Goal: Find specific page/section: Find specific page/section

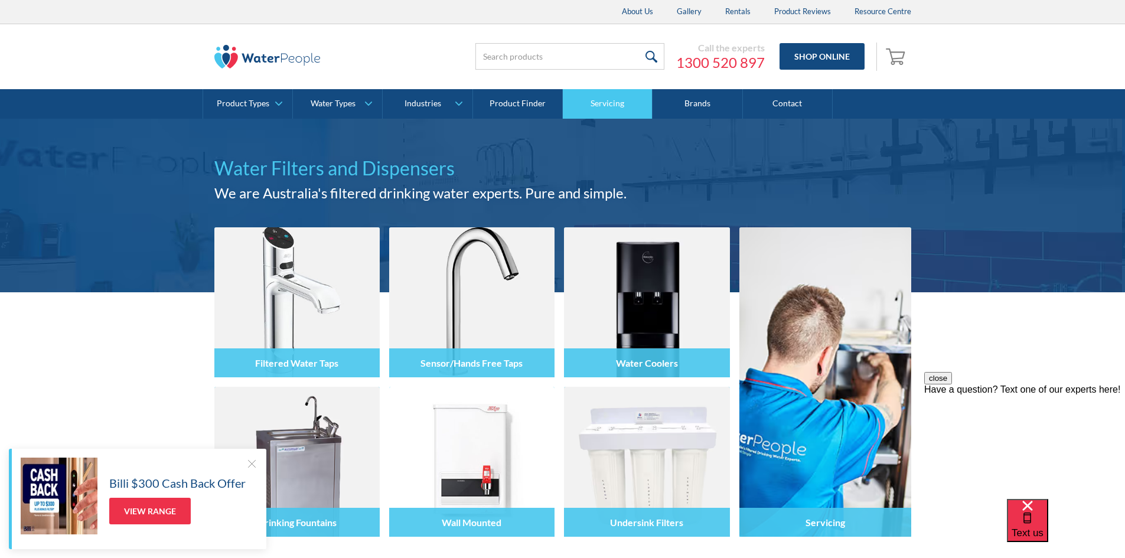
click at [600, 100] on link "Servicing" at bounding box center [608, 104] width 90 height 30
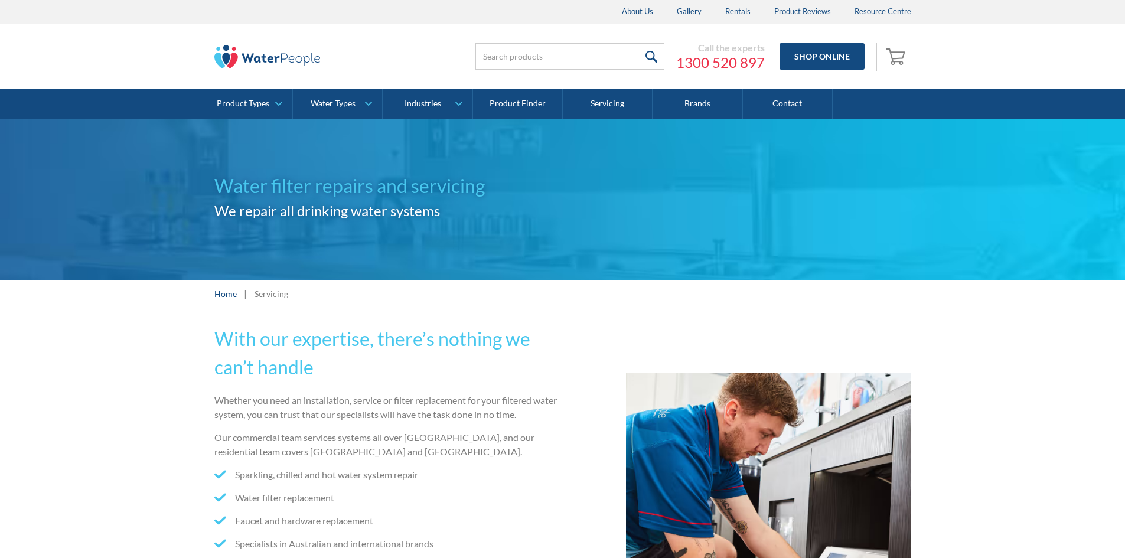
click at [126, 380] on div "With our expertise, there’s nothing we can’t handle Whether you need an install…" at bounding box center [562, 535] width 1125 height 456
click at [109, 390] on div "With our expertise, there’s nothing we can’t handle Whether you need an install…" at bounding box center [562, 535] width 1125 height 456
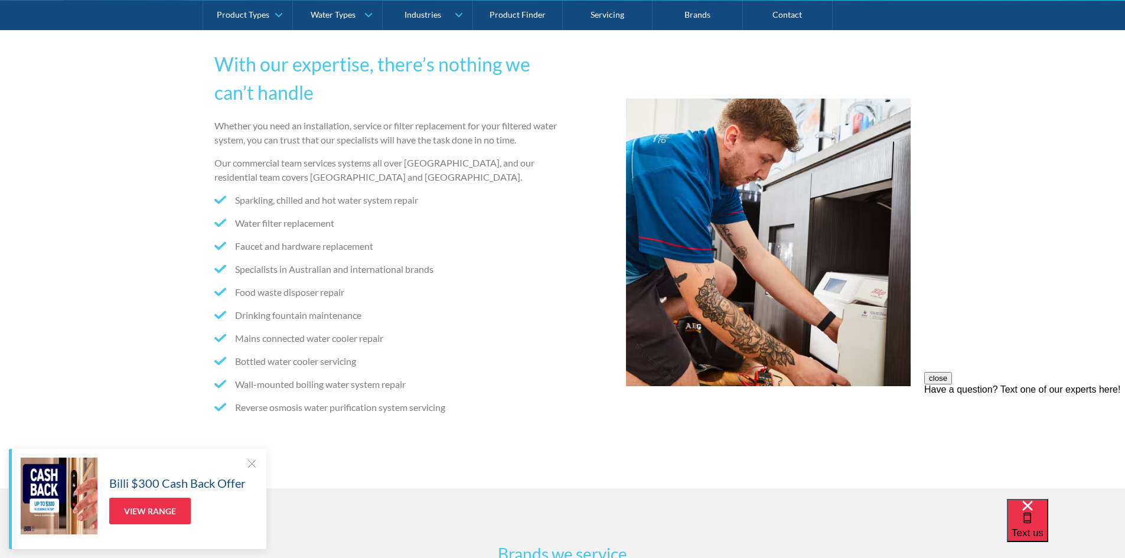
scroll to position [295, 0]
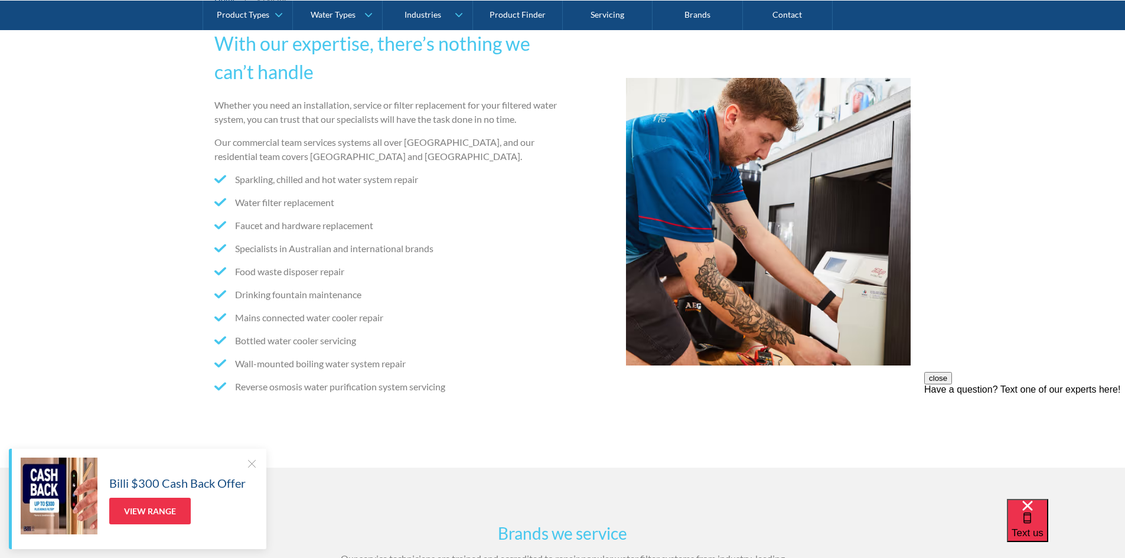
click at [98, 238] on div "With our expertise, there’s nothing we can’t handle Whether you need an install…" at bounding box center [562, 240] width 1125 height 456
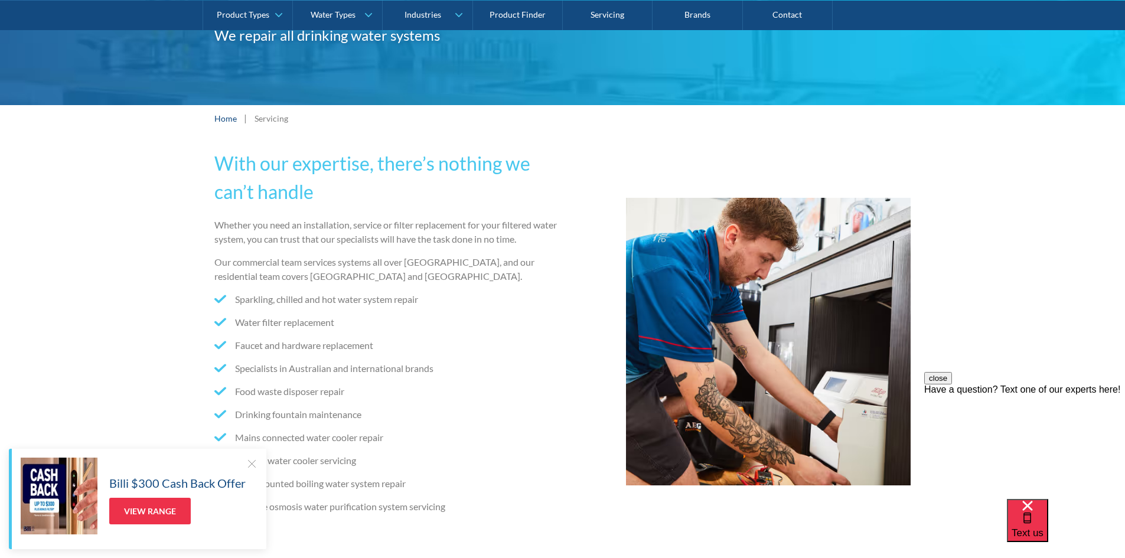
scroll to position [177, 0]
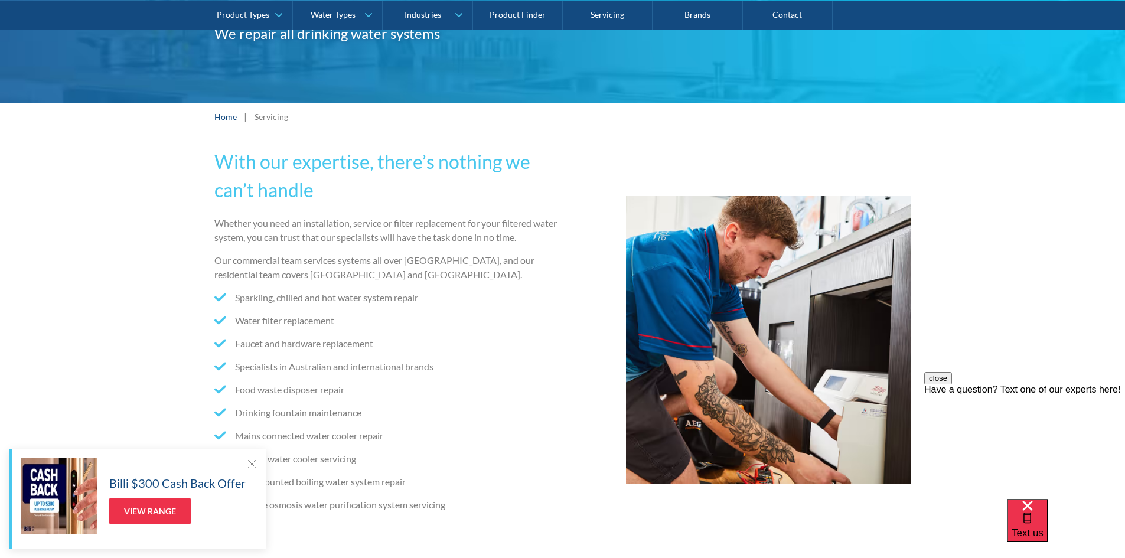
click at [61, 256] on div "With our expertise, there’s nothing we can’t handle Whether you need an install…" at bounding box center [562, 358] width 1125 height 456
click at [66, 261] on div "With our expertise, there’s nothing we can’t handle Whether you need an install…" at bounding box center [562, 358] width 1125 height 456
click at [69, 253] on div "With our expertise, there’s nothing we can’t handle Whether you need an install…" at bounding box center [562, 358] width 1125 height 456
click at [56, 260] on div "With our expertise, there’s nothing we can’t handle Whether you need an install…" at bounding box center [562, 358] width 1125 height 456
click at [56, 249] on div "With our expertise, there’s nothing we can’t handle Whether you need an install…" at bounding box center [562, 358] width 1125 height 456
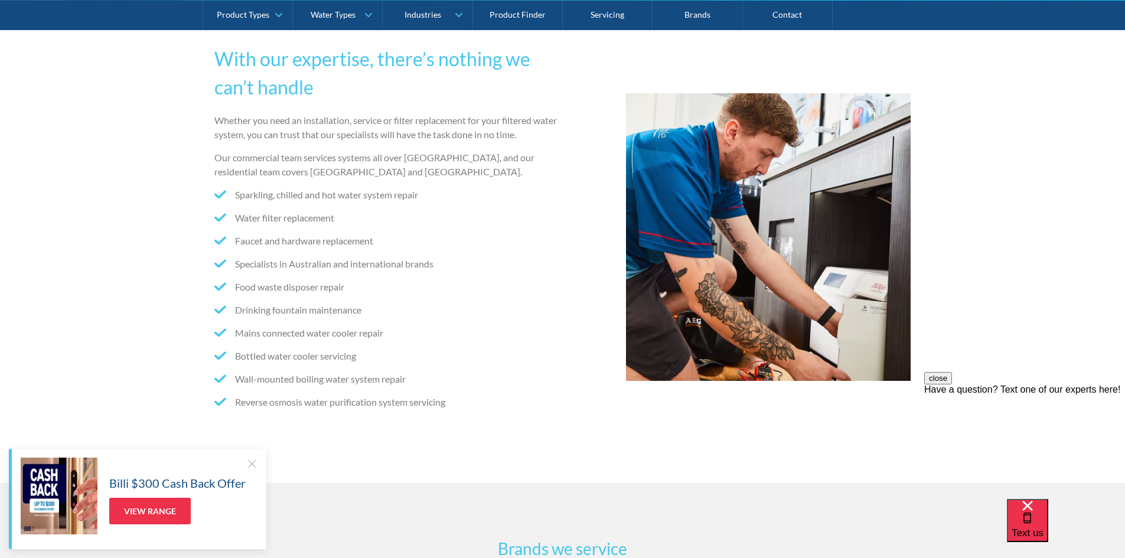
scroll to position [295, 0]
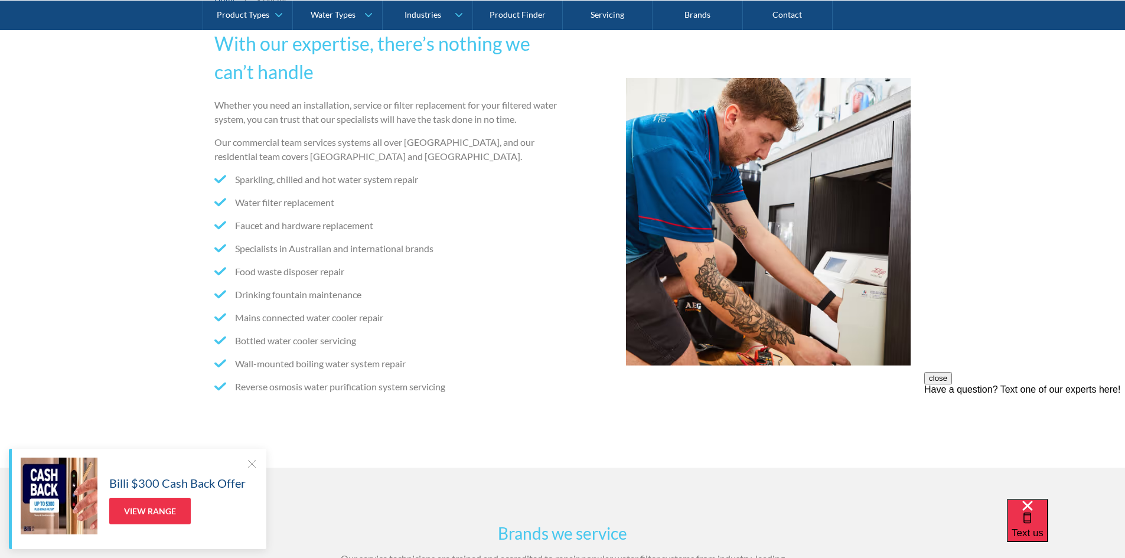
click at [79, 241] on div "With our expertise, there’s nothing we can’t handle Whether you need an install…" at bounding box center [562, 240] width 1125 height 456
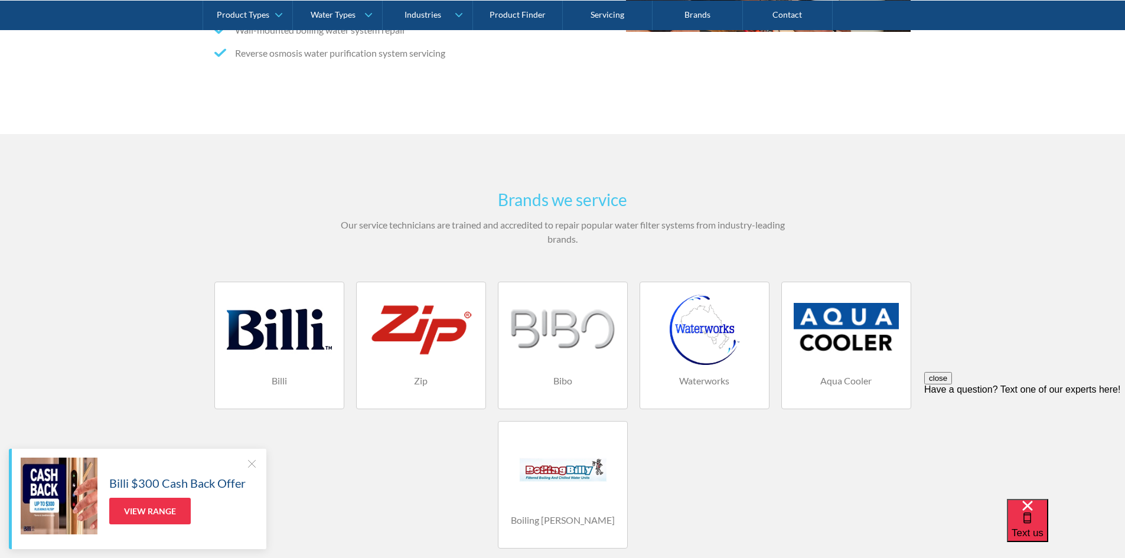
scroll to position [650, 0]
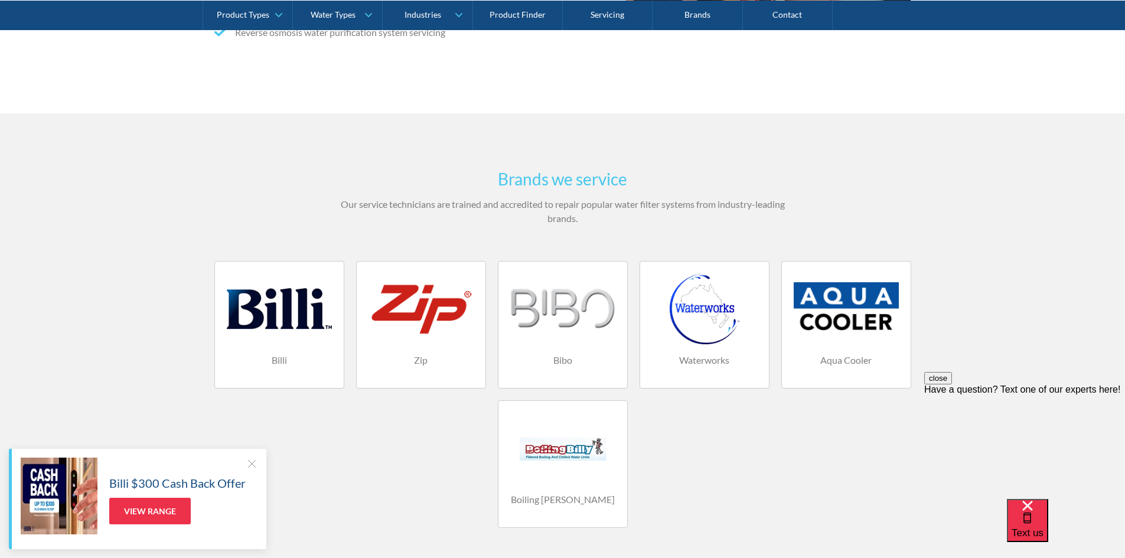
click at [91, 357] on div "Brands we service Our service technicians are trained and accredited to repair …" at bounding box center [562, 347] width 1125 height 468
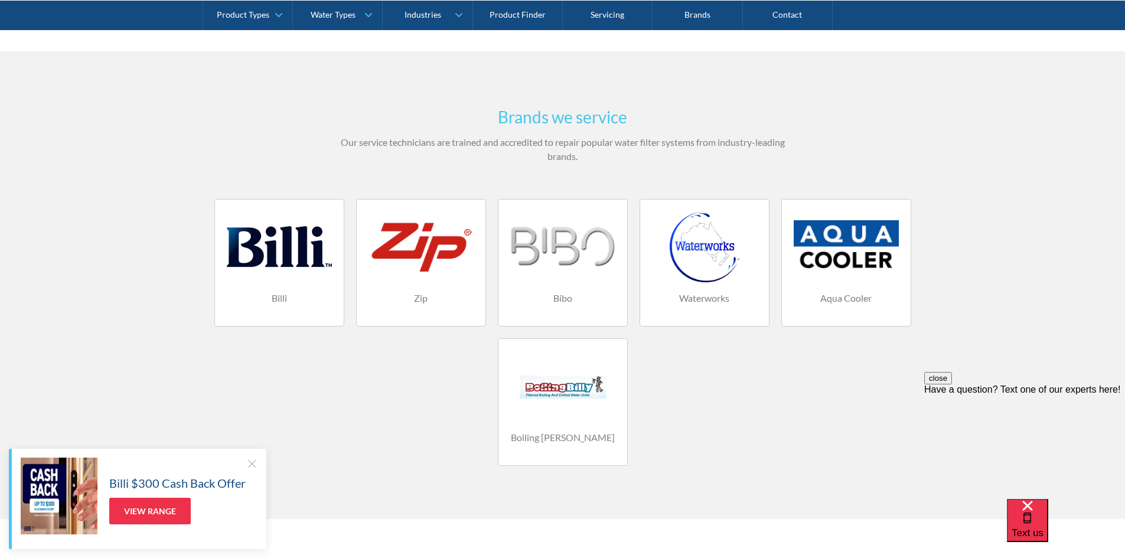
scroll to position [707, 0]
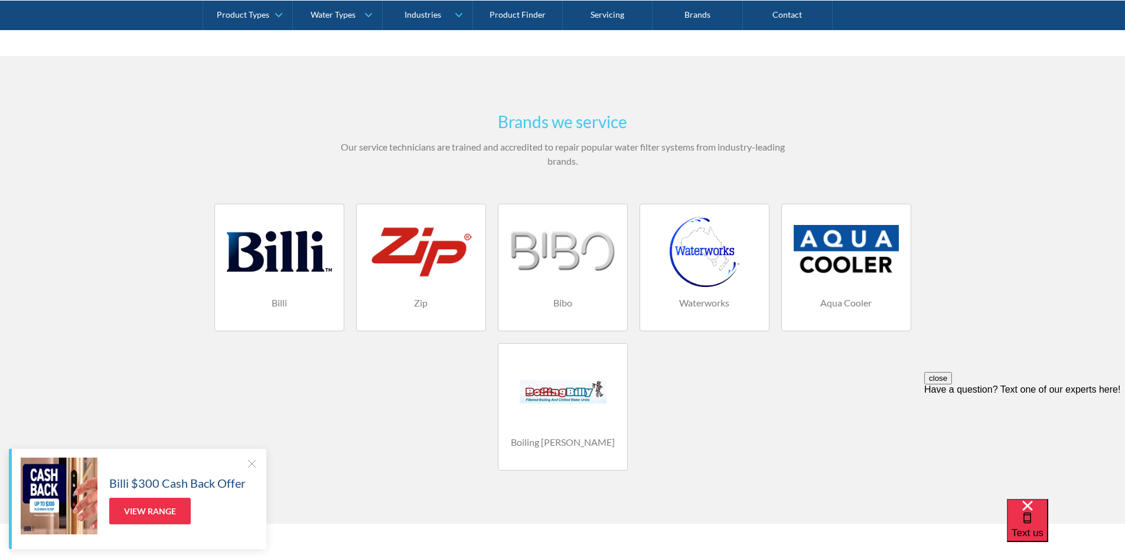
click at [252, 463] on div at bounding box center [252, 464] width 12 height 12
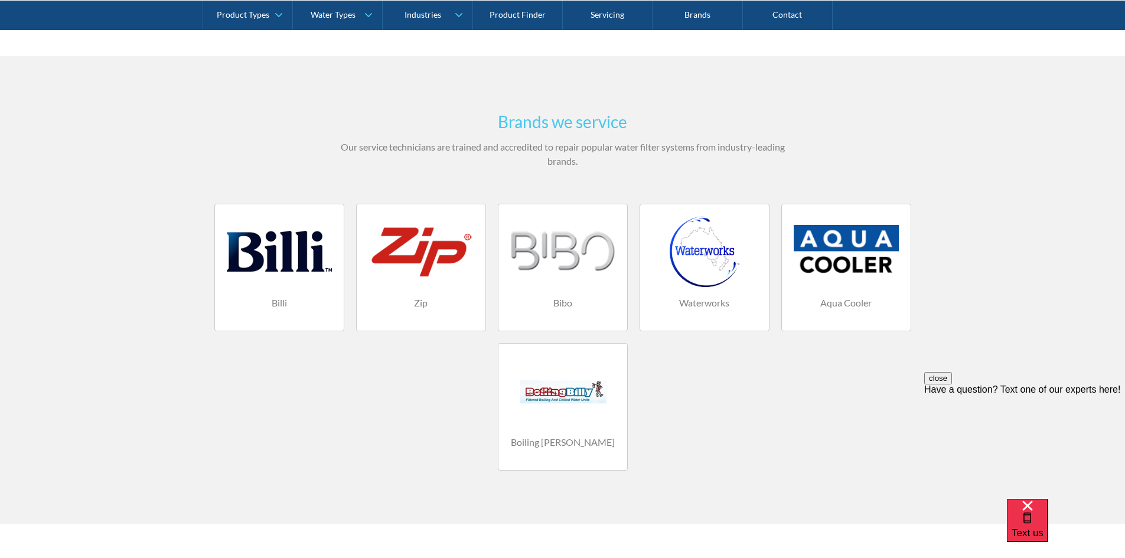
click at [314, 428] on div "Billi Zip Bibo Waterworks Aqua Cooler Boiling [PERSON_NAME]" at bounding box center [563, 343] width 709 height 279
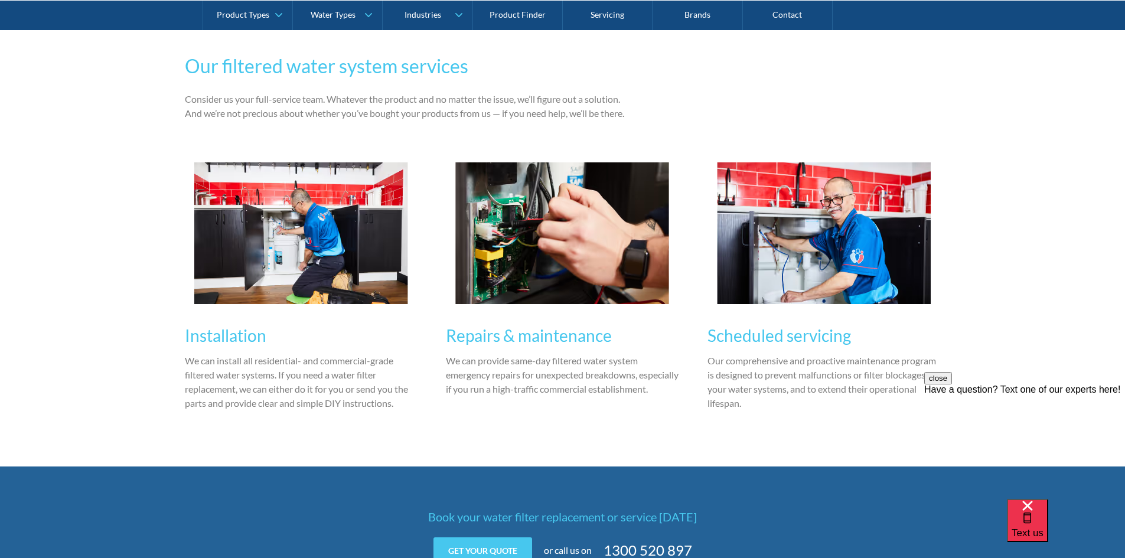
scroll to position [1239, 0]
click at [78, 288] on div "Our filtered water system services Consider us your full-service team. Whatever…" at bounding box center [562, 229] width 1125 height 474
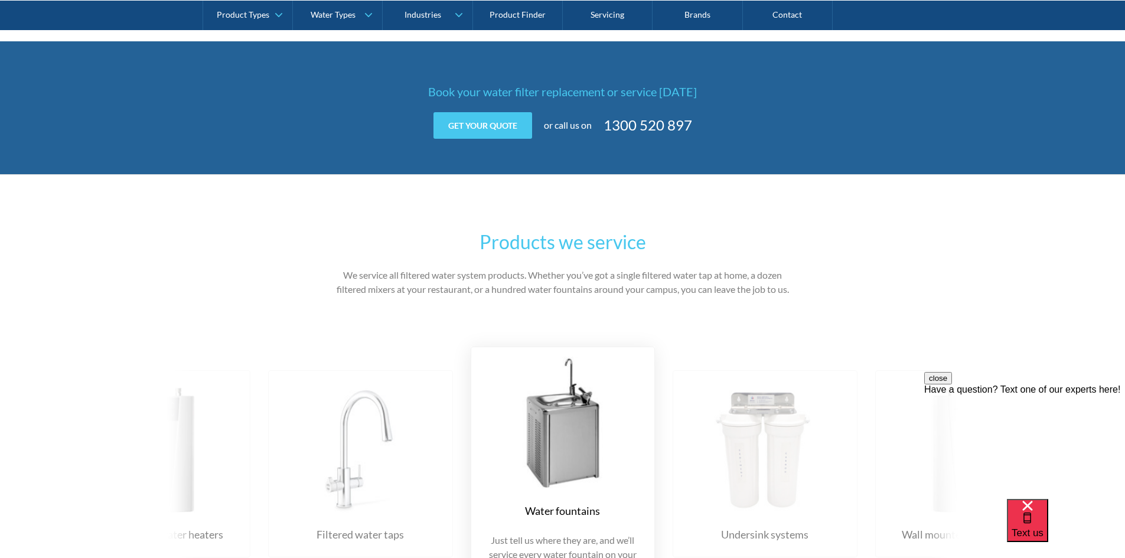
scroll to position [1770, 0]
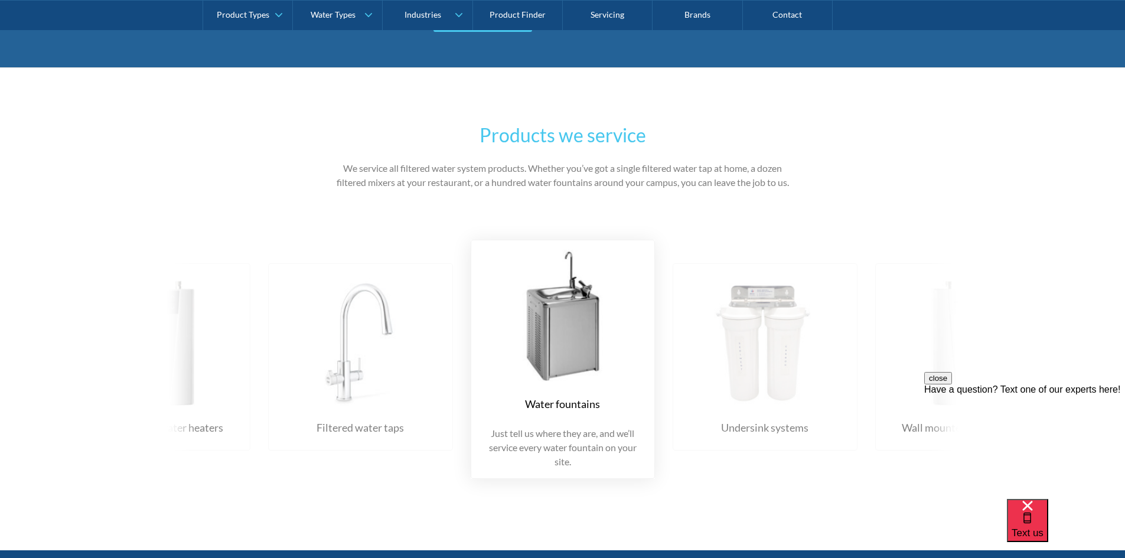
click at [441, 367] on img at bounding box center [360, 339] width 161 height 132
click at [441, 368] on img at bounding box center [360, 339] width 161 height 132
click at [441, 377] on img at bounding box center [360, 339] width 161 height 132
drag, startPoint x: 741, startPoint y: 376, endPoint x: 839, endPoint y: 362, distance: 99.6
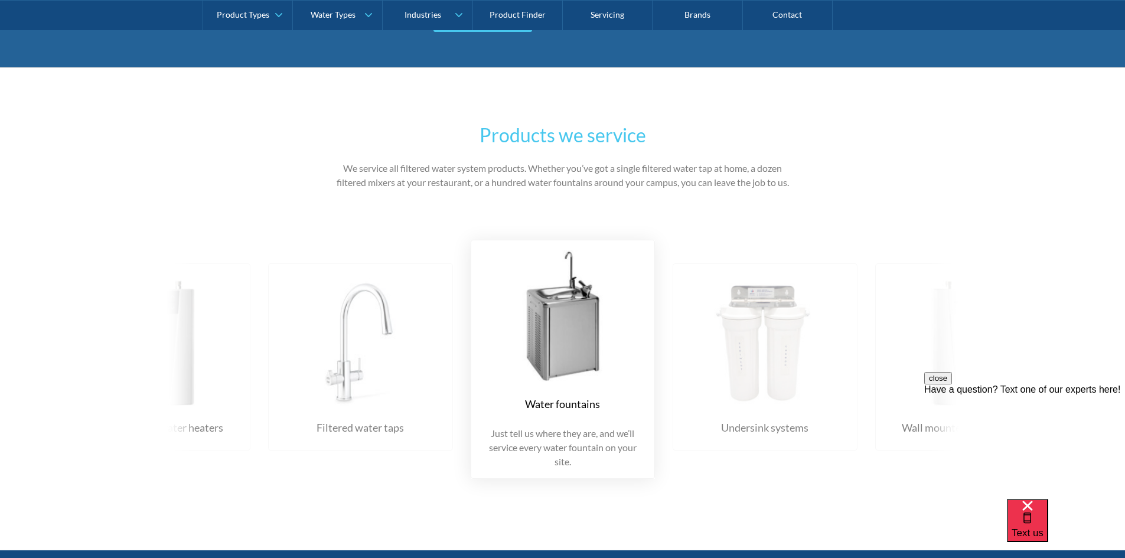
click at [748, 375] on div "Water fountains Just tell us where they are, and we’ll service every water foun…" at bounding box center [876, 359] width 2428 height 275
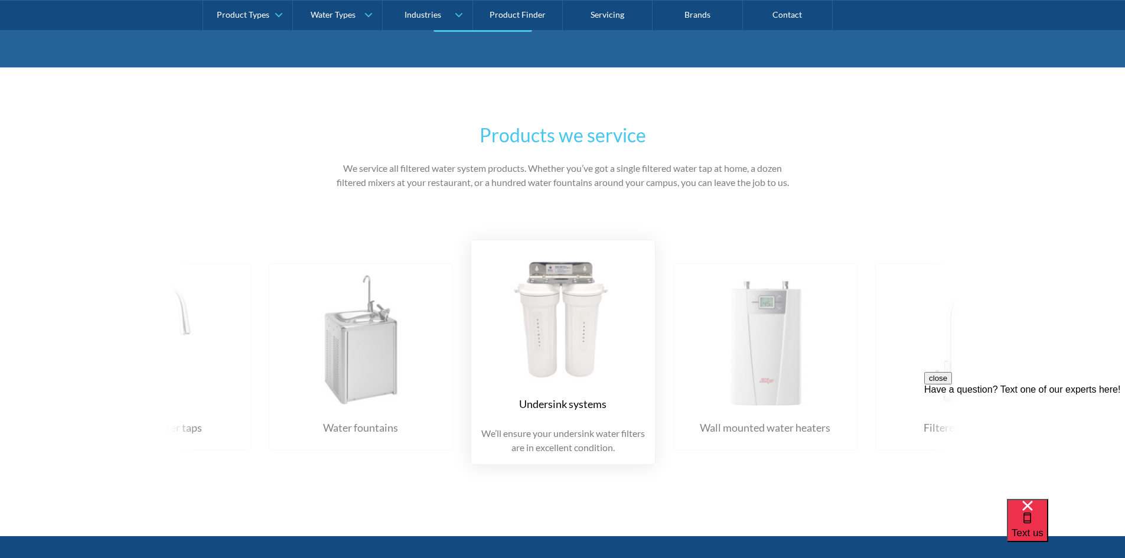
click at [553, 363] on img at bounding box center [563, 316] width 161 height 132
click at [441, 357] on img at bounding box center [361, 339] width 161 height 132
click at [119, 201] on div "Products we service We service all filtered water system products. Whether you’…" at bounding box center [562, 301] width 1125 height 469
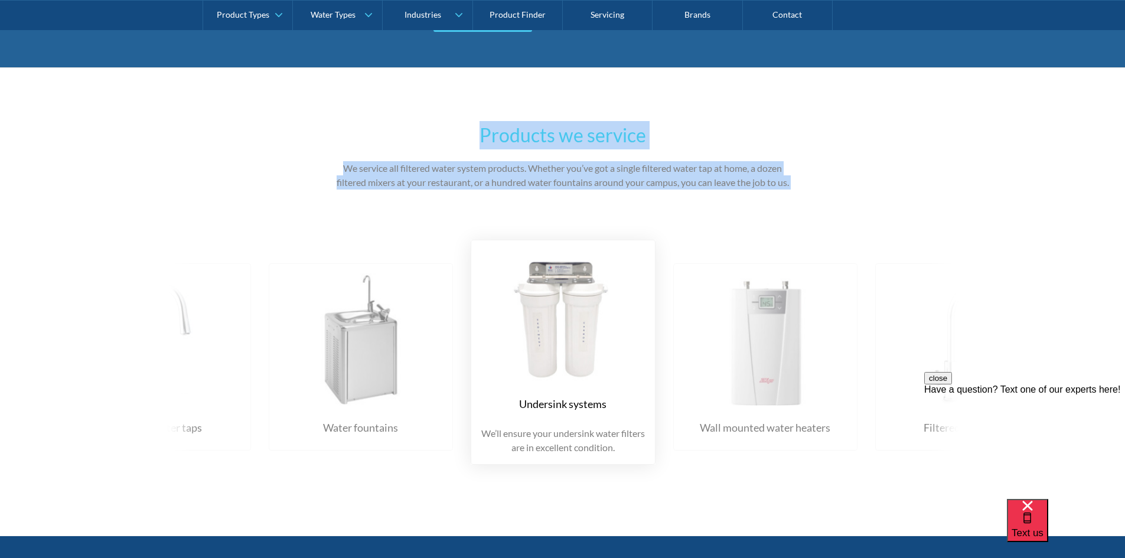
drag, startPoint x: 375, startPoint y: 225, endPoint x: 759, endPoint y: 470, distance: 455.7
click at [759, 470] on div "Products we service We service all filtered water system products. Whether you’…" at bounding box center [562, 301] width 1125 height 469
click at [997, 108] on div "Products we service We service all filtered water system products. Whether you’…" at bounding box center [562, 301] width 1125 height 469
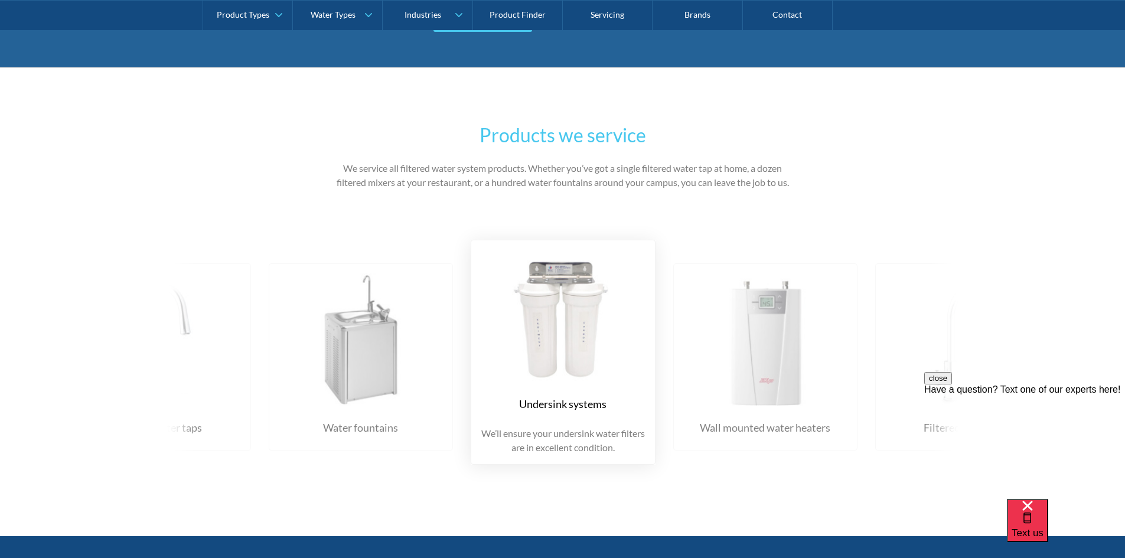
click at [974, 136] on div "Products we service We service all filtered water system products. Whether you’…" at bounding box center [562, 301] width 1125 height 469
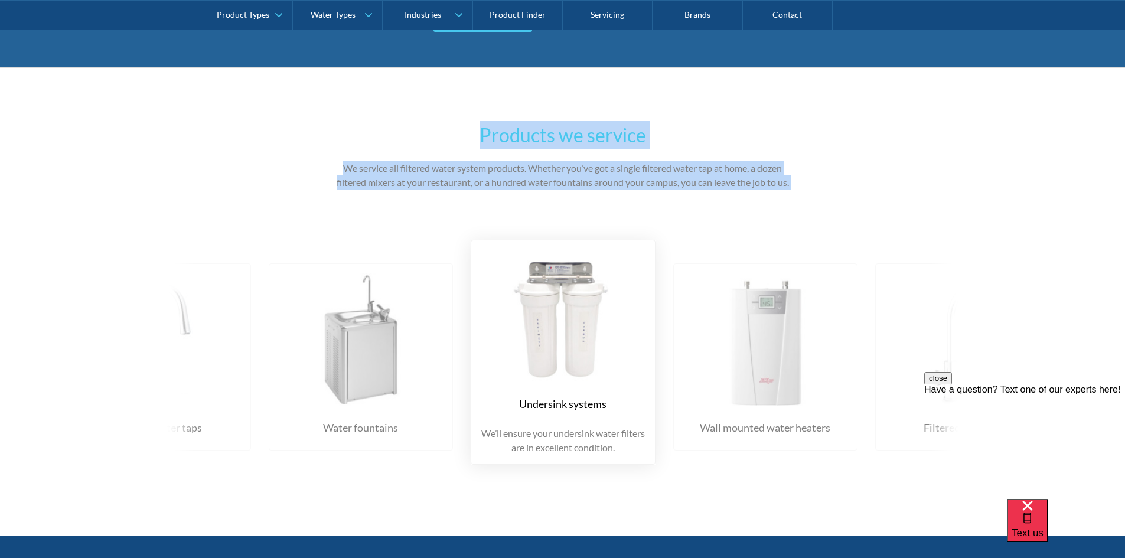
drag, startPoint x: 99, startPoint y: 108, endPoint x: 736, endPoint y: 473, distance: 734.2
click at [737, 467] on div "Products we service We service all filtered water system products. Whether you’…" at bounding box center [562, 301] width 1125 height 469
click at [777, 494] on div "Products we service We service all filtered water system products. Whether you’…" at bounding box center [562, 301] width 1125 height 469
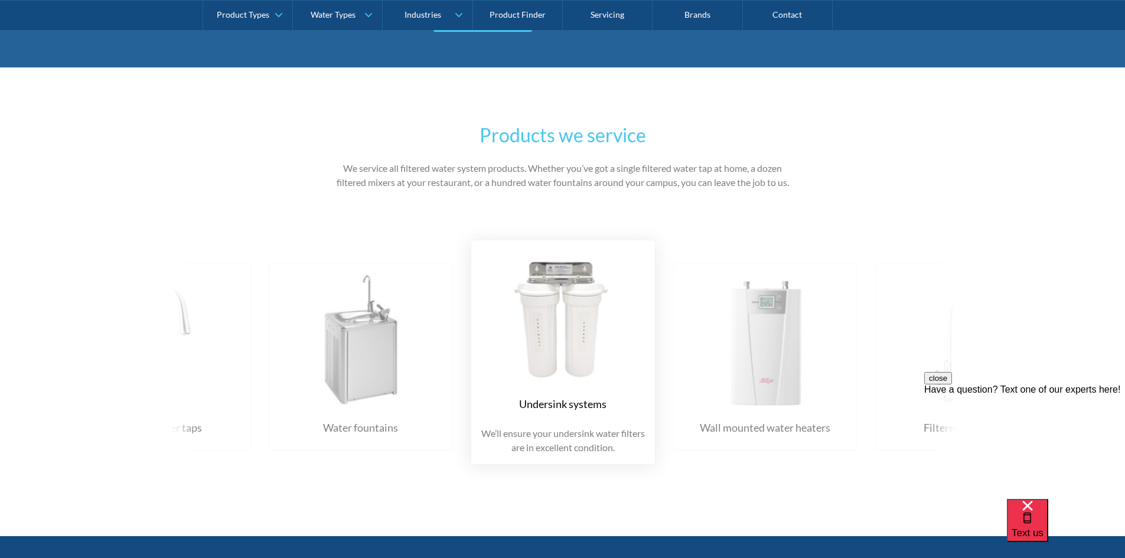
click at [243, 130] on div "Products we service We service all filtered water system products. Whether you’…" at bounding box center [562, 301] width 1125 height 469
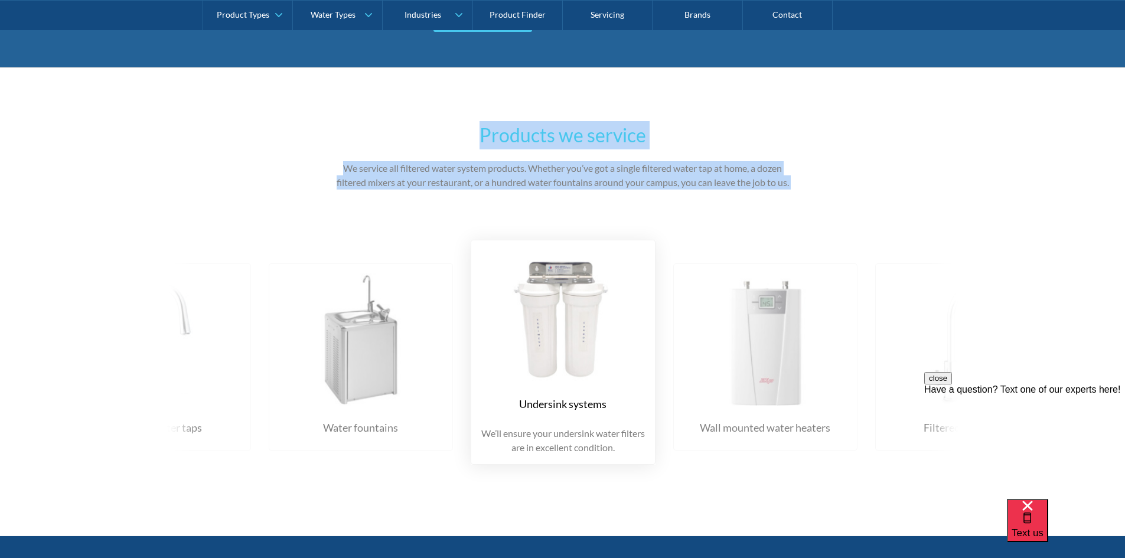
drag, startPoint x: 427, startPoint y: 251, endPoint x: 893, endPoint y: 513, distance: 534.0
click at [893, 513] on div "Products we service We service all filtered water system products. Whether you’…" at bounding box center [562, 301] width 1125 height 469
click at [852, 512] on div "Products we service We service all filtered water system products. Whether you’…" at bounding box center [562, 301] width 1125 height 469
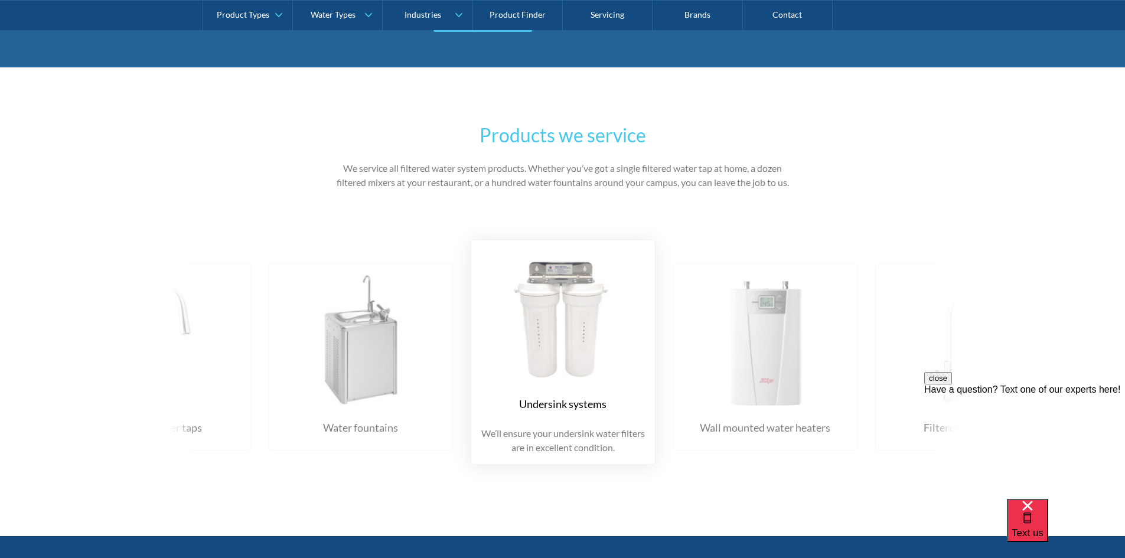
click at [992, 118] on div "Products we service We service all filtered water system products. Whether you’…" at bounding box center [562, 301] width 1125 height 469
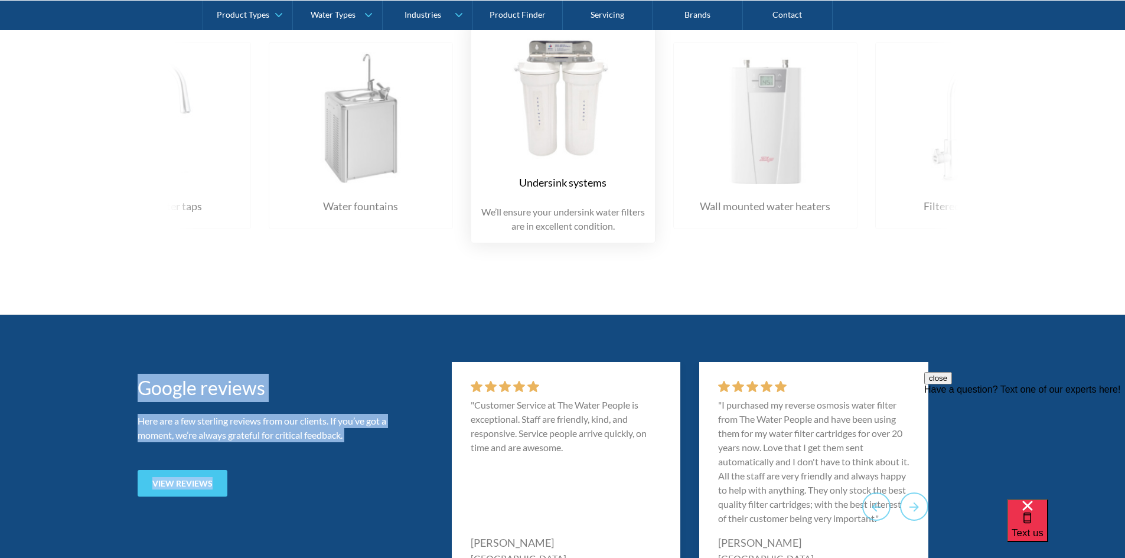
drag, startPoint x: 989, startPoint y: 100, endPoint x: 211, endPoint y: 571, distance: 909.8
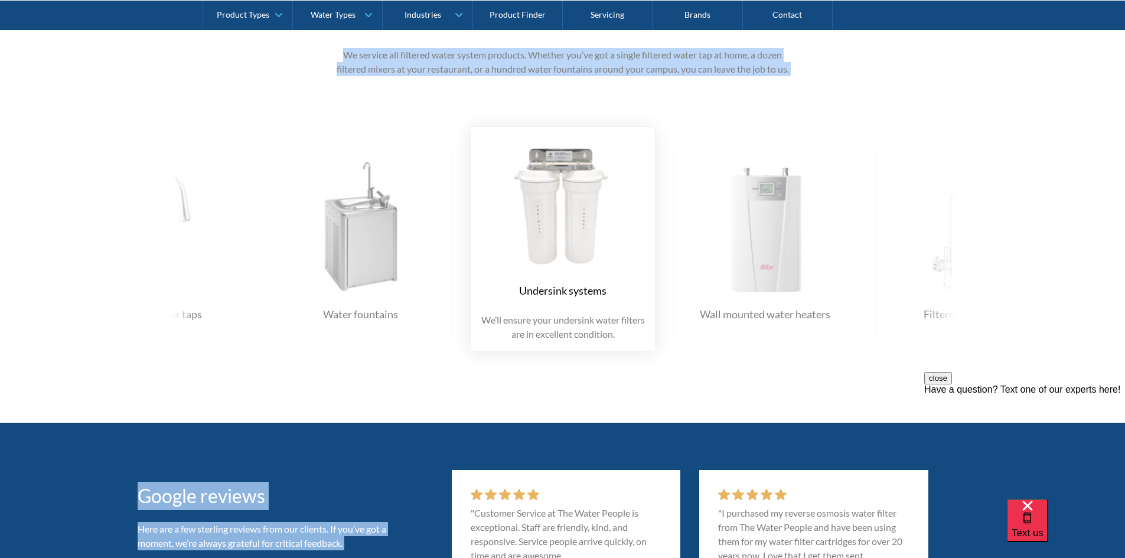
scroll to position [1714, 0]
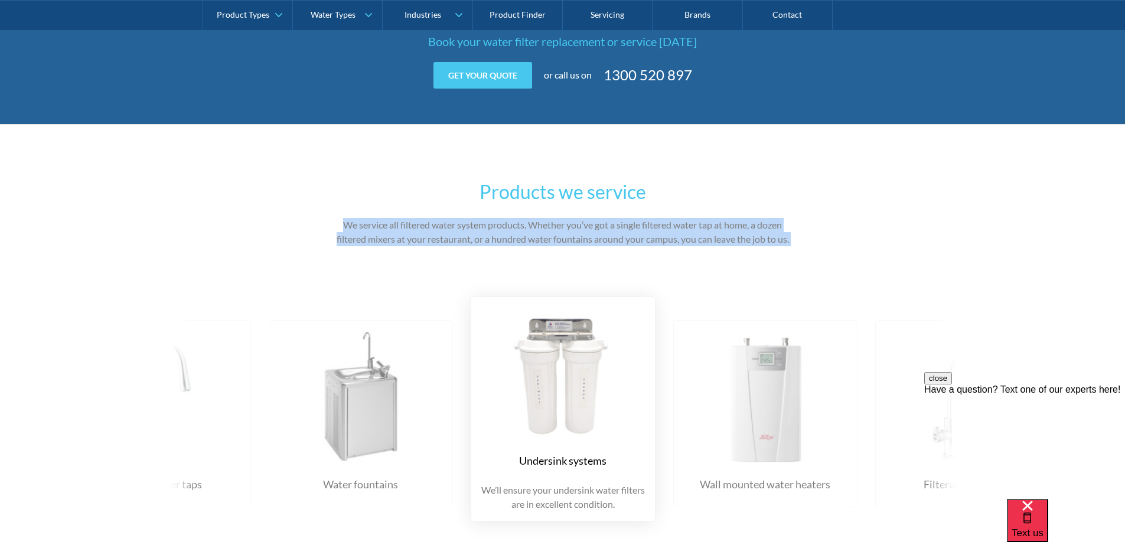
click at [108, 233] on div "Products we service We service all filtered water system products. Whether you’…" at bounding box center [562, 358] width 1125 height 469
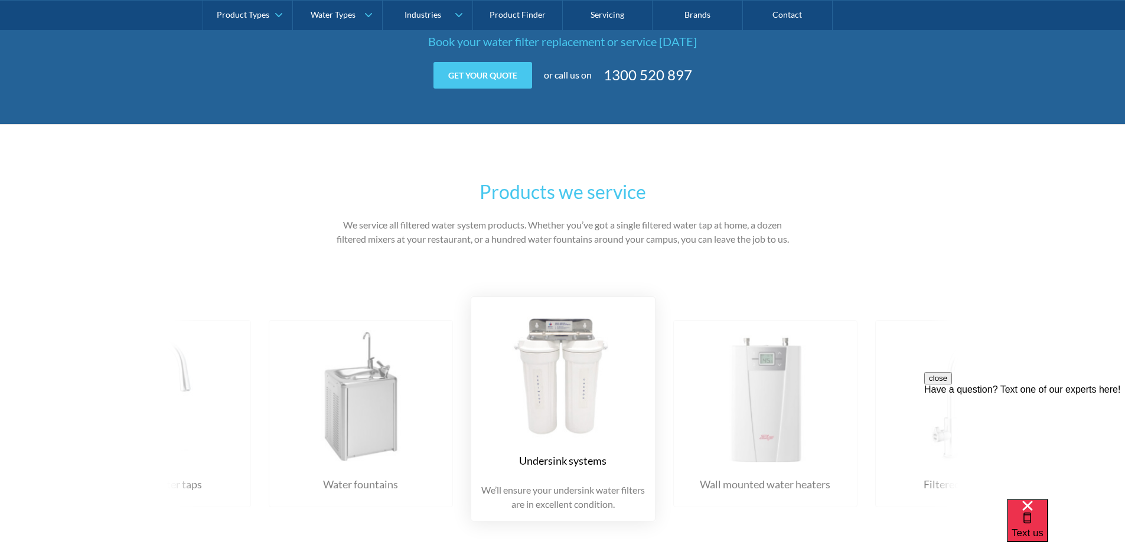
click at [201, 196] on div "Products we service We service all filtered water system products. Whether you’…" at bounding box center [562, 358] width 1125 height 469
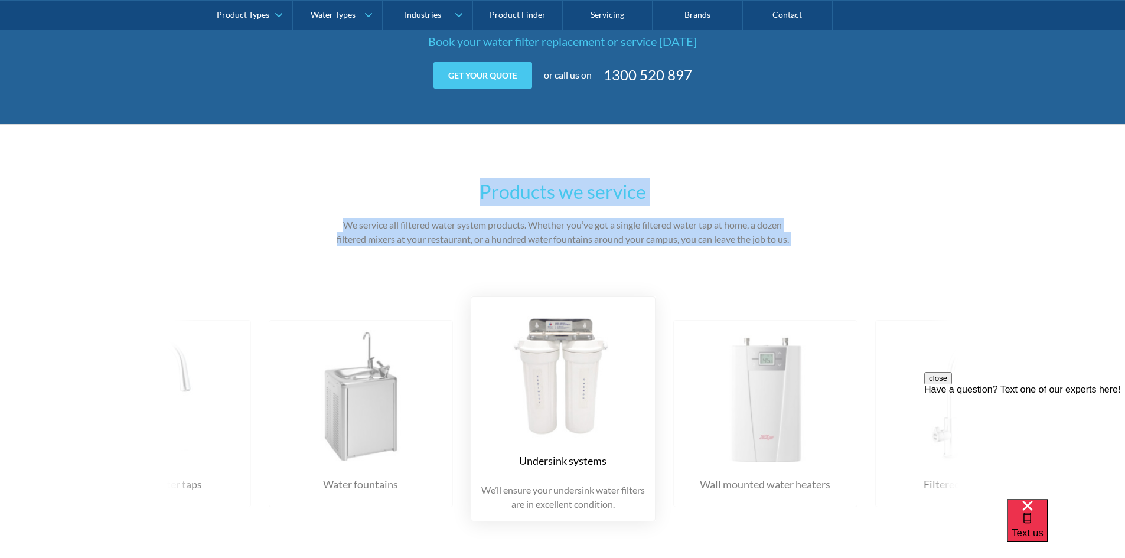
drag, startPoint x: 175, startPoint y: 181, endPoint x: 616, endPoint y: 419, distance: 501.4
click at [616, 419] on div "Products we service We service all filtered water system products. Whether you’…" at bounding box center [562, 358] width 1125 height 469
click at [794, 529] on div "Water fountains Just tell us where they are, and we’ll service every water foun…" at bounding box center [674, 409] width 2428 height 260
click at [939, 534] on div "Water fountains Just tell us where they are, and we’ll service every water foun…" at bounding box center [563, 409] width 851 height 260
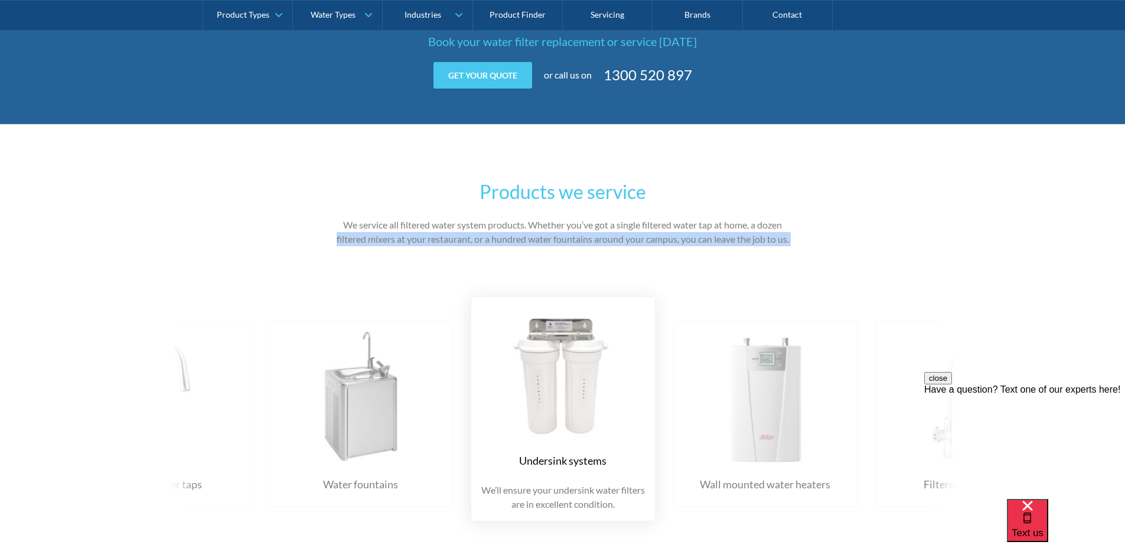
drag, startPoint x: 945, startPoint y: 530, endPoint x: 198, endPoint y: 219, distance: 808.6
click at [249, 237] on div "Products we service We service all filtered water system products. Whether you’…" at bounding box center [562, 358] width 1125 height 469
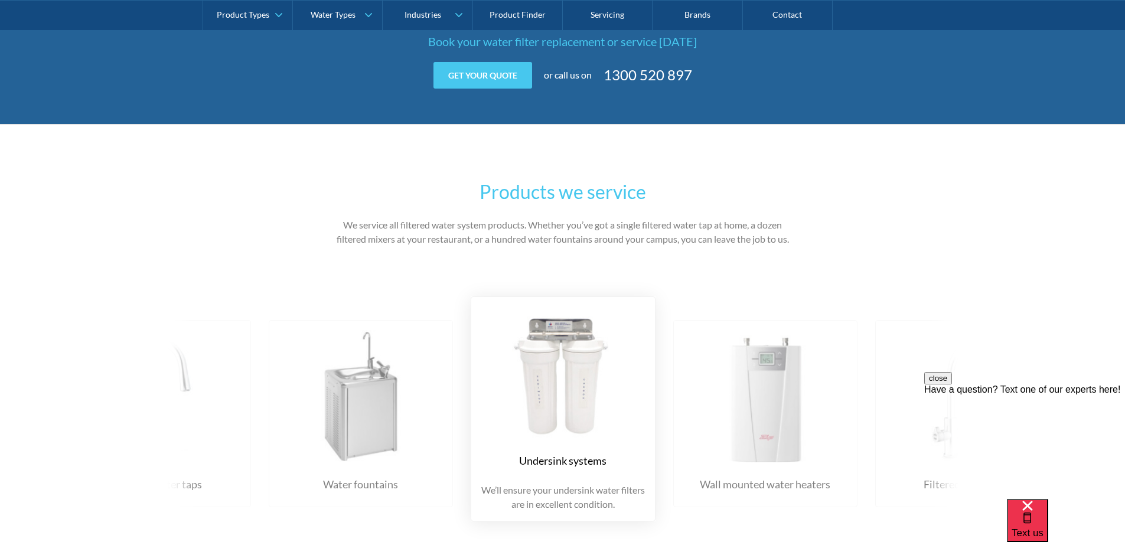
click at [139, 167] on div "Products we service We service all filtered water system products. Whether you’…" at bounding box center [562, 358] width 1125 height 469
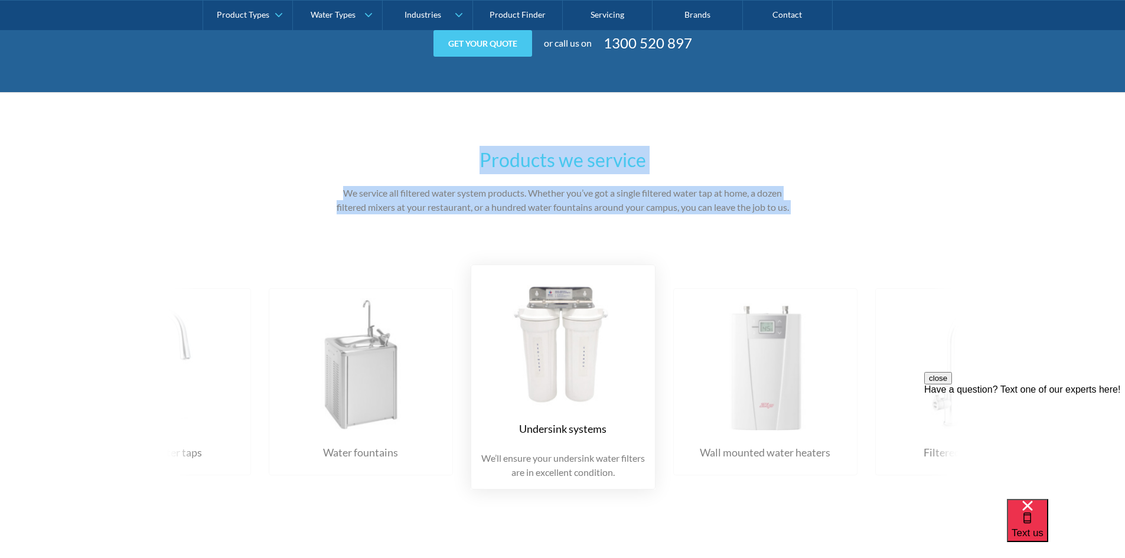
scroll to position [1780, 0]
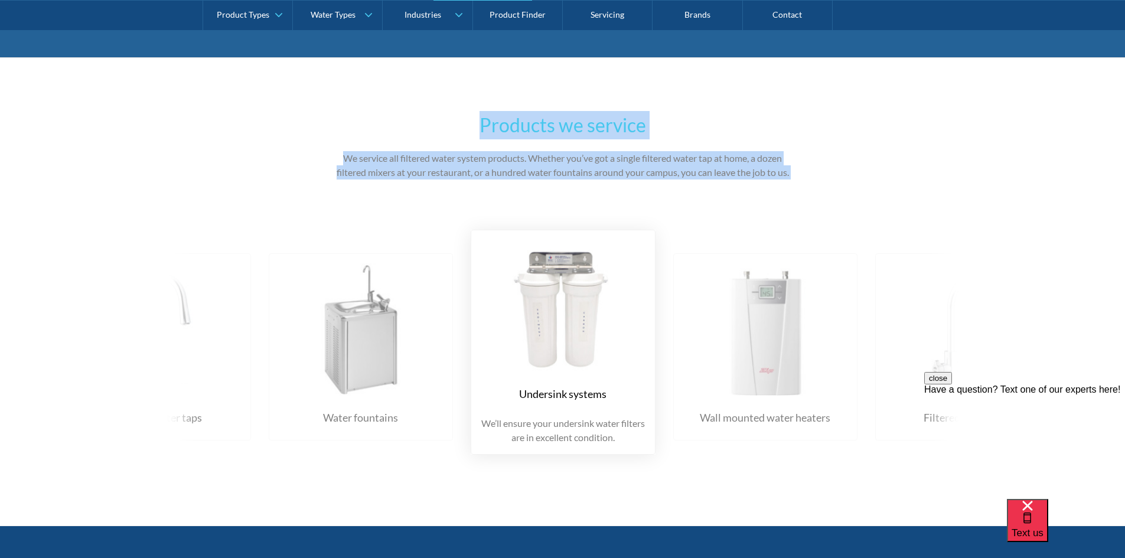
drag, startPoint x: 165, startPoint y: 178, endPoint x: 884, endPoint y: 557, distance: 812.8
click at [851, 483] on div "Products we service We service all filtered water system products. Whether you’…" at bounding box center [562, 291] width 1125 height 469
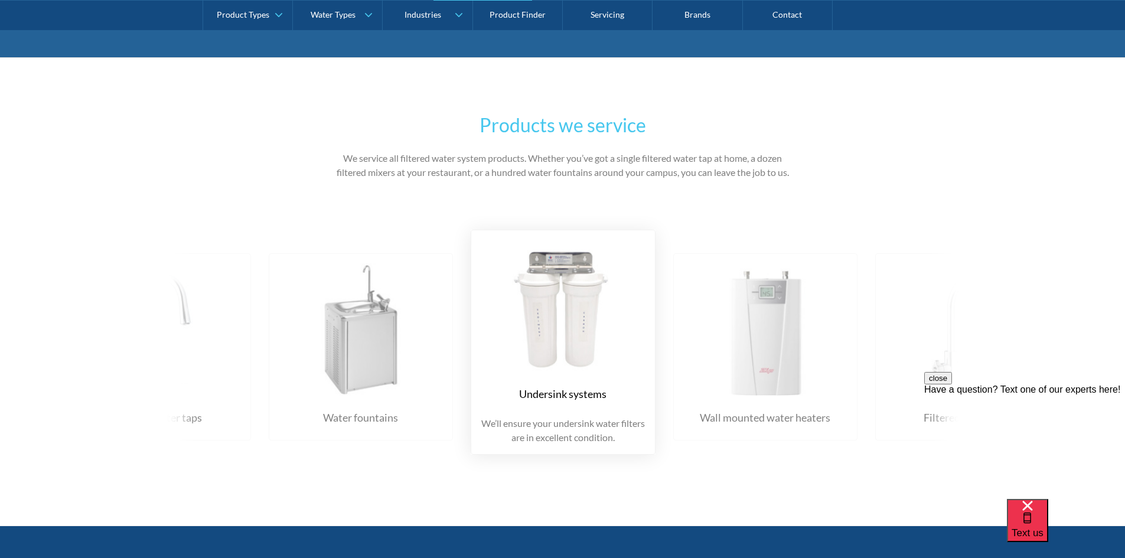
click at [362, 346] on img at bounding box center [361, 329] width 161 height 132
click at [441, 354] on img at bounding box center [361, 329] width 161 height 132
click at [355, 345] on img at bounding box center [361, 329] width 161 height 132
click at [441, 328] on img at bounding box center [361, 329] width 161 height 132
click at [82, 135] on div "Products we service We service all filtered water system products. Whether you’…" at bounding box center [562, 291] width 1125 height 469
